Goal: Task Accomplishment & Management: Complete application form

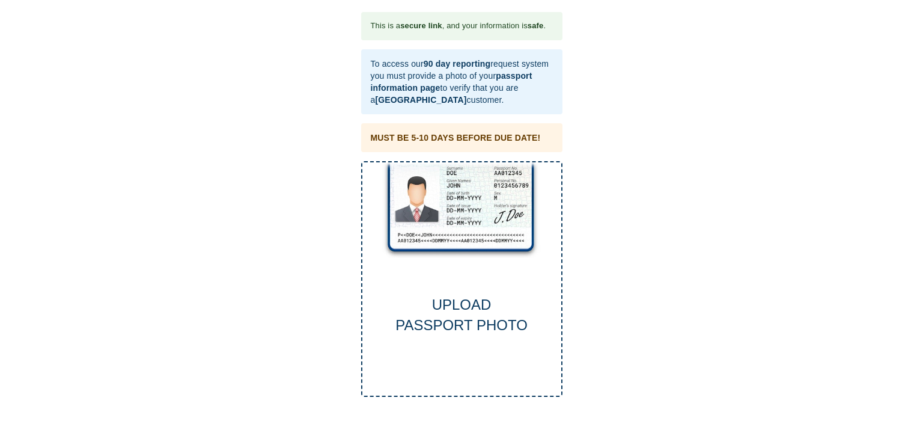
click at [464, 308] on div "UPLOAD PASSPORT PHOTO" at bounding box center [461, 314] width 199 height 41
click at [476, 311] on div "UPLOAD PASSPORT PHOTO" at bounding box center [461, 314] width 199 height 41
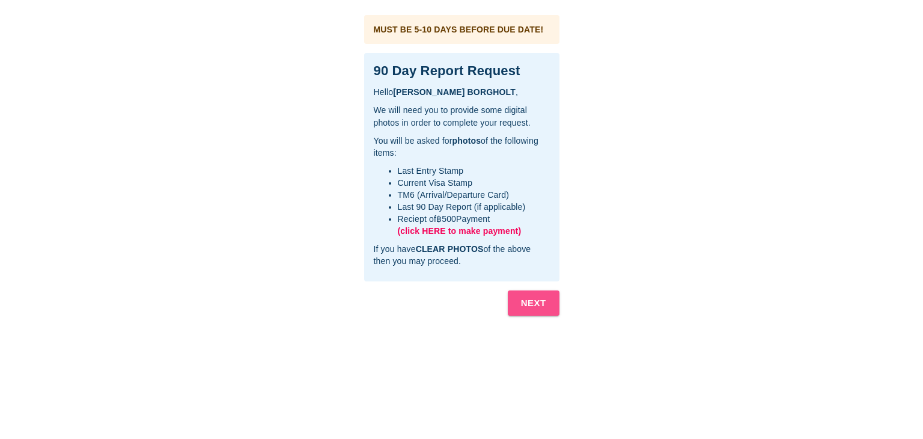
click at [537, 304] on b "NEXT" at bounding box center [533, 303] width 25 height 16
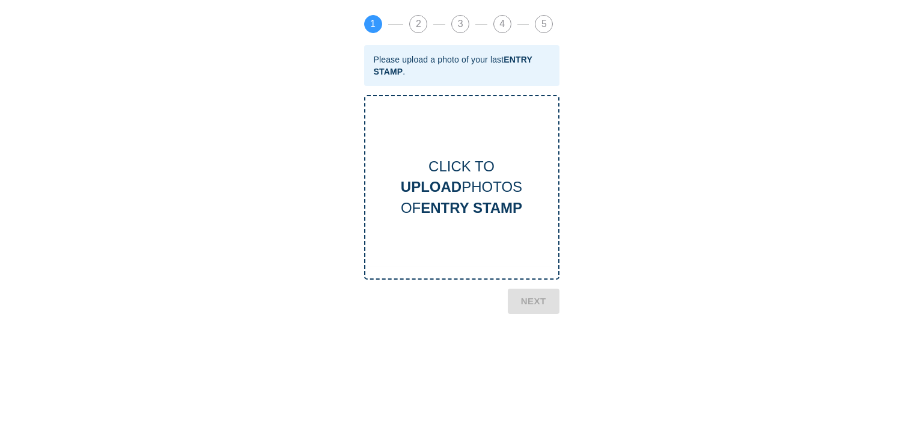
click at [464, 191] on div "CLICK TO UPLOAD PHOTOS OF ENTRY STAMP" at bounding box center [461, 187] width 193 height 62
click at [549, 398] on button "NEXT" at bounding box center [534, 399] width 52 height 25
click at [458, 183] on b "UPLOAD" at bounding box center [431, 186] width 61 height 16
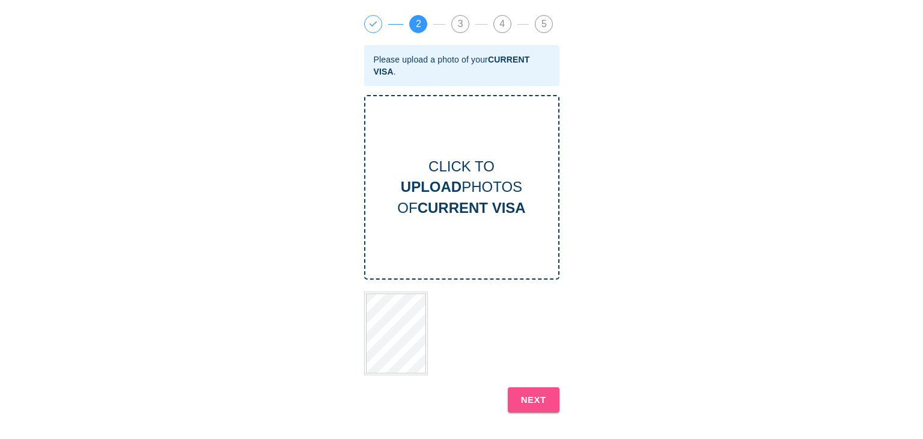
click at [537, 399] on b "NEXT" at bounding box center [533, 400] width 25 height 16
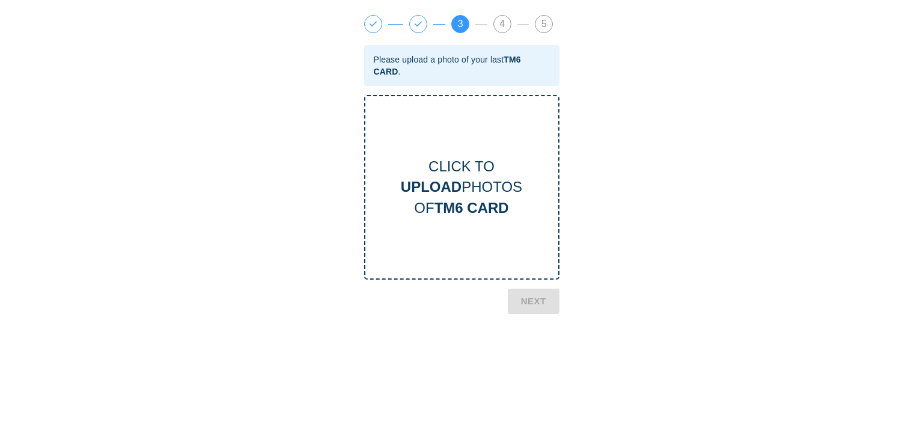
click at [482, 199] on b "TM6 CARD" at bounding box center [471, 207] width 74 height 16
click at [448, 186] on b "UPLOAD" at bounding box center [431, 186] width 61 height 16
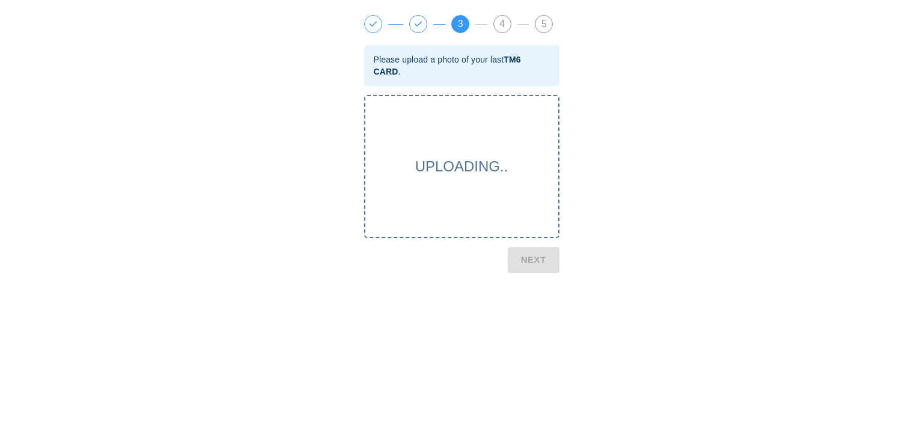
click at [534, 263] on div "1 2 3 4 5 Please upload a photo of your last TM6 CARD . UPLOADING.. NEXT" at bounding box center [461, 137] width 207 height 257
click at [419, 23] on span "2" at bounding box center [418, 24] width 17 height 17
click at [459, 168] on span "UPLOADING.." at bounding box center [461, 166] width 93 height 16
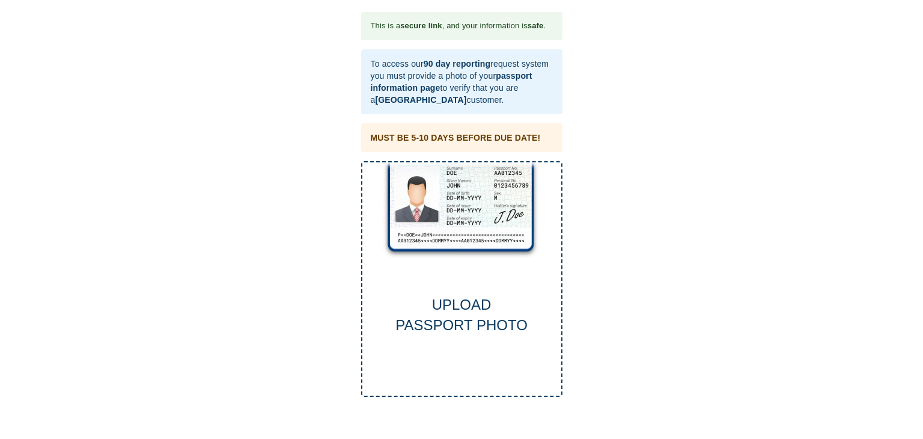
click at [475, 312] on div "UPLOAD PASSPORT PHOTO" at bounding box center [461, 314] width 199 height 41
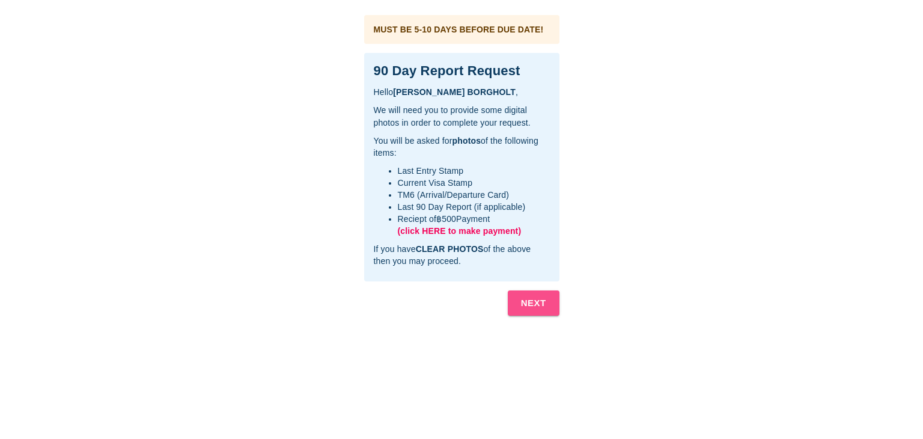
click at [541, 306] on b "NEXT" at bounding box center [533, 303] width 25 height 16
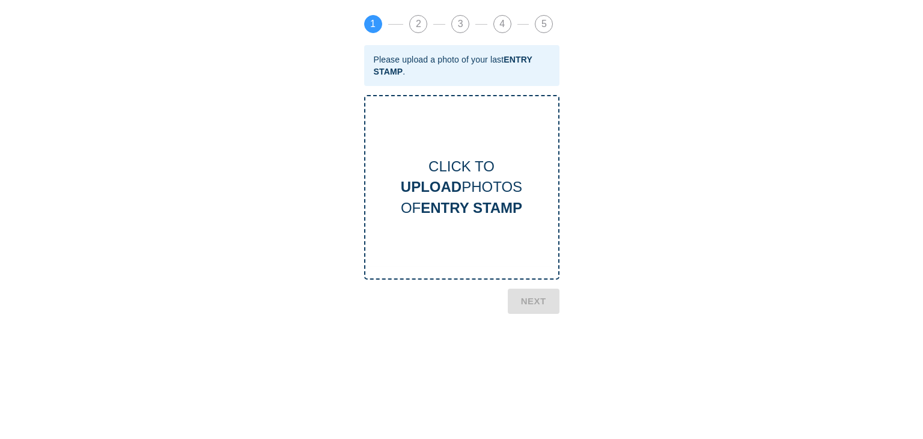
click at [469, 191] on div "CLICK TO UPLOAD PHOTOS OF ENTRY STAMP" at bounding box center [461, 187] width 193 height 62
click at [538, 400] on b "NEXT" at bounding box center [533, 400] width 25 height 16
click at [478, 183] on div "CLICK TO UPLOAD PHOTOS OF CURRENT VISA" at bounding box center [461, 187] width 193 height 62
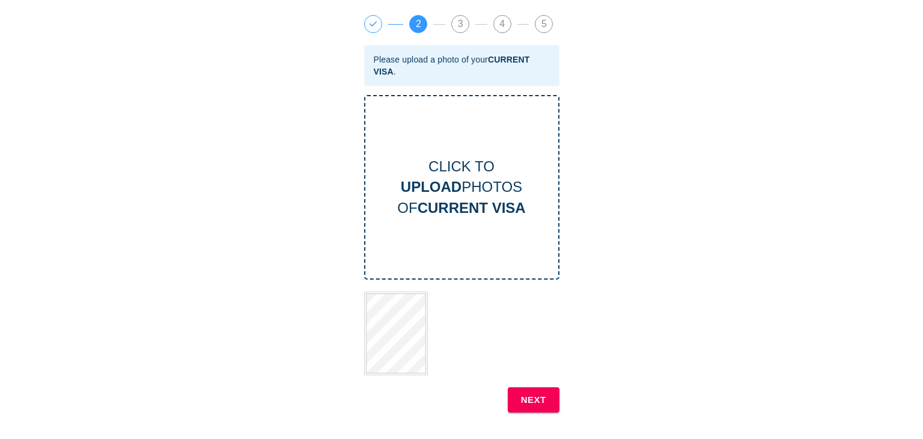
click at [534, 396] on b "NEXT" at bounding box center [533, 400] width 25 height 16
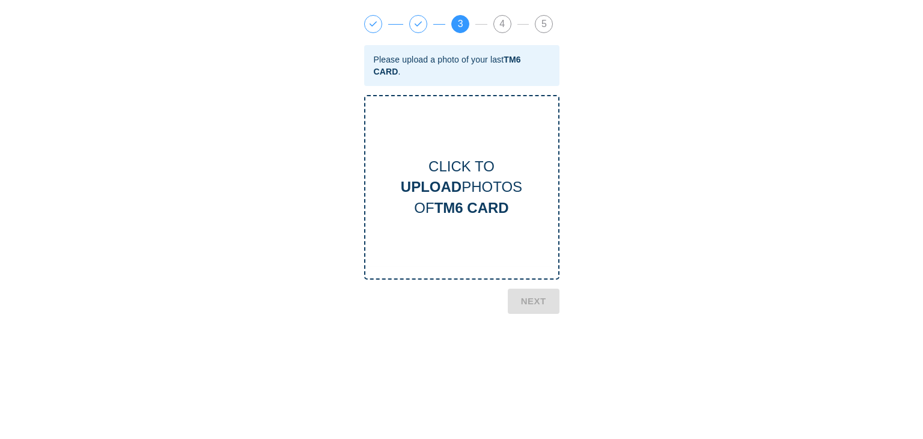
click at [477, 184] on div "CLICK TO UPLOAD PHOTOS OF TM6 CARD" at bounding box center [461, 187] width 193 height 62
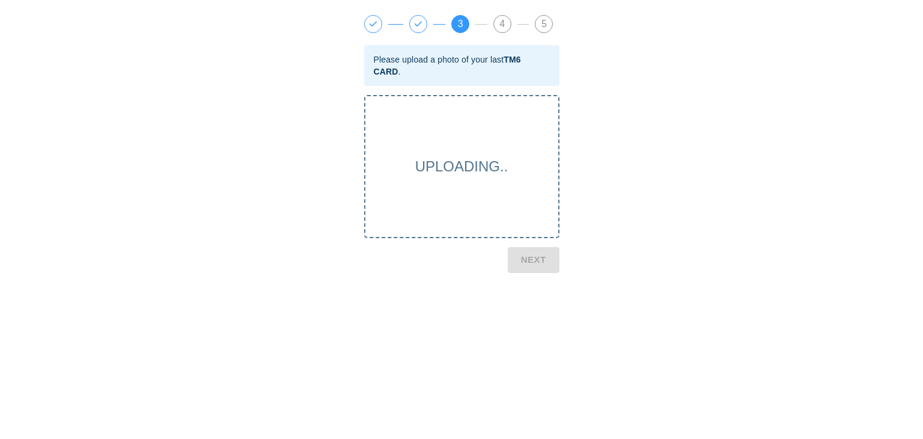
click at [467, 169] on span "UPLOADING.." at bounding box center [461, 166] width 93 height 16
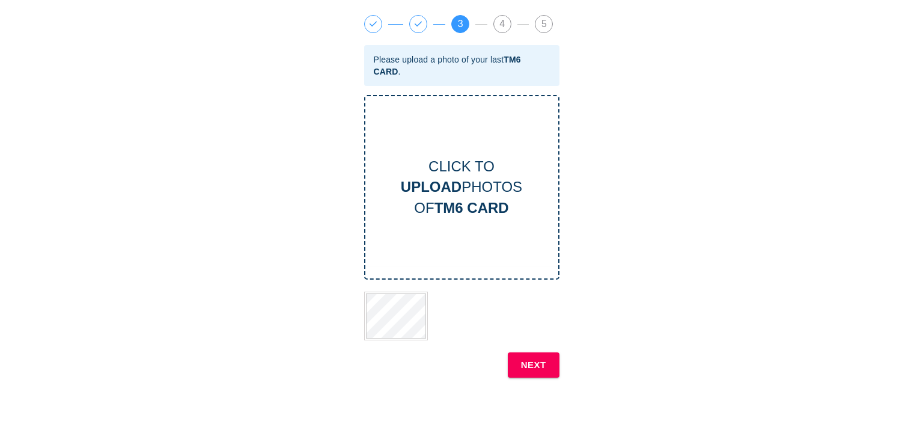
click at [532, 362] on b "NEXT" at bounding box center [533, 365] width 25 height 16
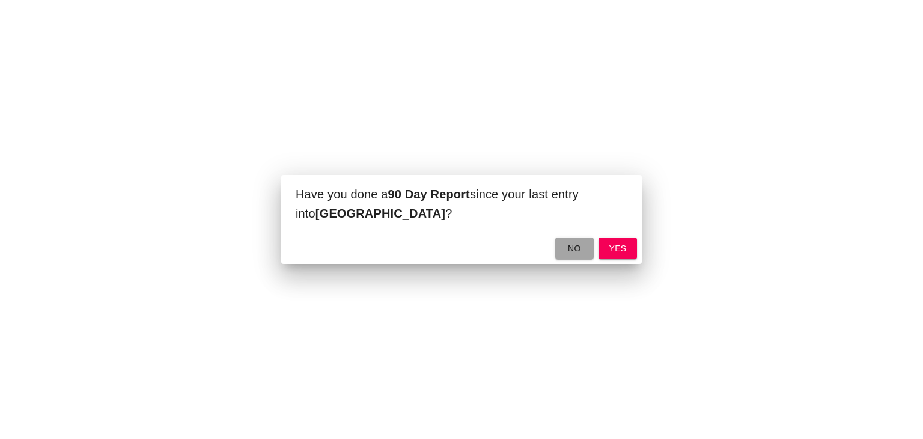
click at [574, 248] on span "no" at bounding box center [574, 248] width 19 height 15
click at [579, 248] on span "no" at bounding box center [574, 248] width 19 height 15
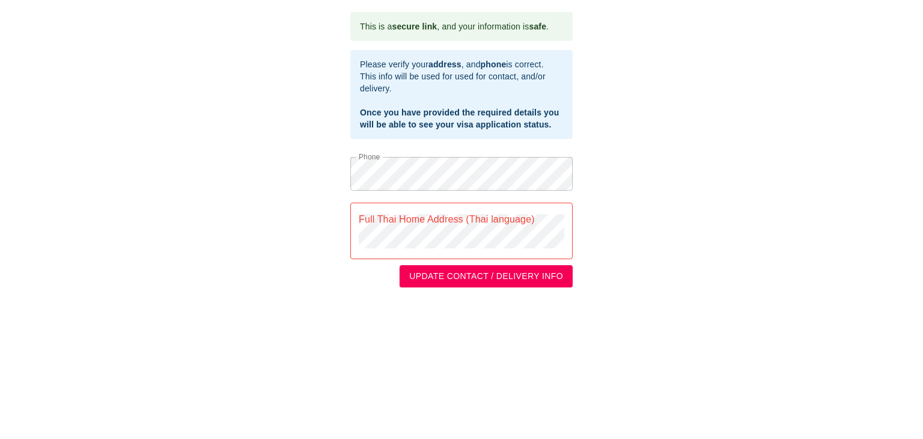
click at [466, 213] on div "Full Thai Home Address (Thai language)" at bounding box center [461, 230] width 222 height 56
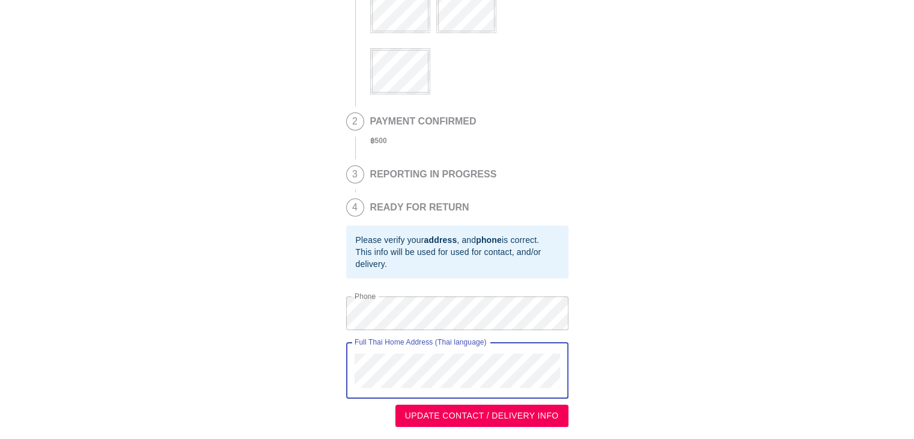
scroll to position [132, 0]
click at [500, 413] on span "UPDATE CONTACT / DELIVERY INFO" at bounding box center [482, 415] width 154 height 15
click at [348, 354] on div "Full Thai Home Address (Thai language)" at bounding box center [457, 370] width 222 height 56
click at [509, 418] on span "UPDATE CONTACT / DELIVERY INFO" at bounding box center [482, 415] width 154 height 15
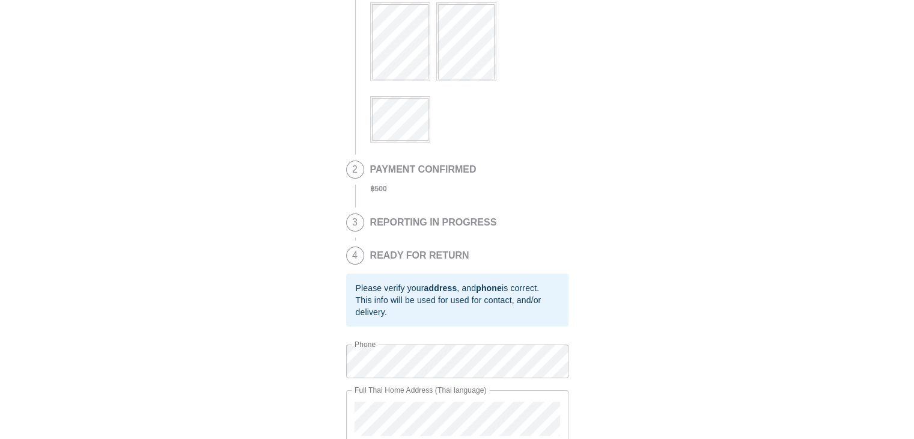
scroll to position [132, 0]
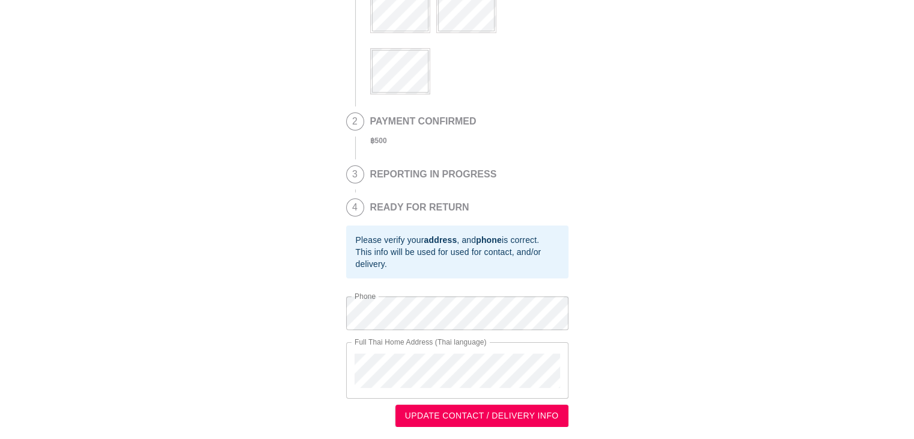
click at [512, 413] on span "UPDATE CONTACT / DELIVERY INFO" at bounding box center [482, 415] width 154 height 15
click at [544, 388] on div "Full Thai Home Address (Thai language)" at bounding box center [457, 370] width 222 height 56
